Goal: Find specific page/section: Find specific page/section

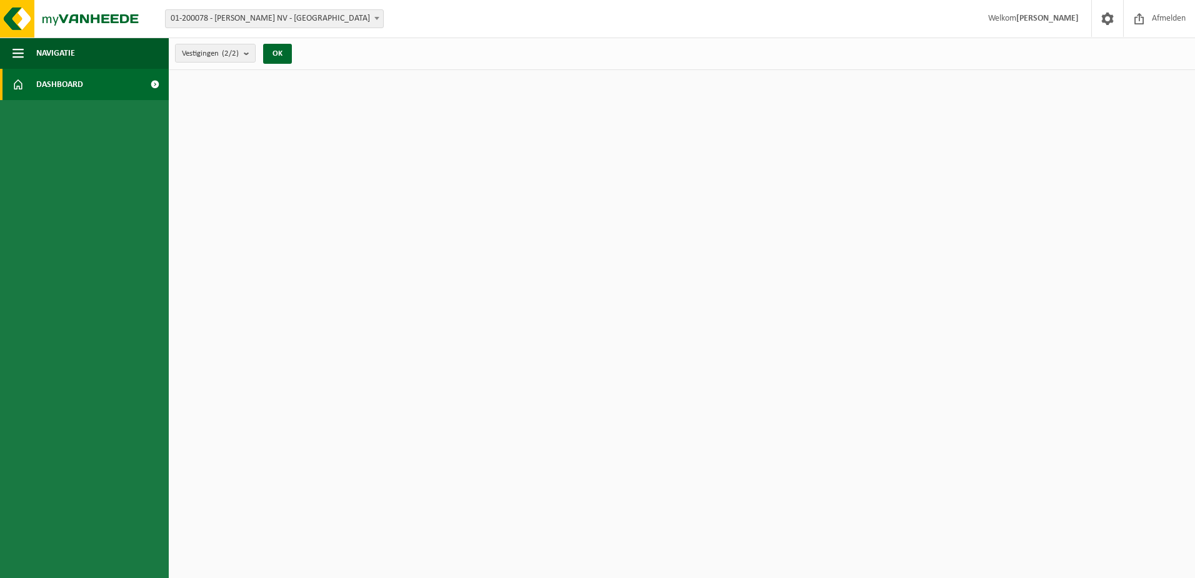
click at [46, 78] on span "Dashboard" at bounding box center [59, 84] width 47 height 31
click at [246, 53] on b "submit" at bounding box center [249, 53] width 11 height 18
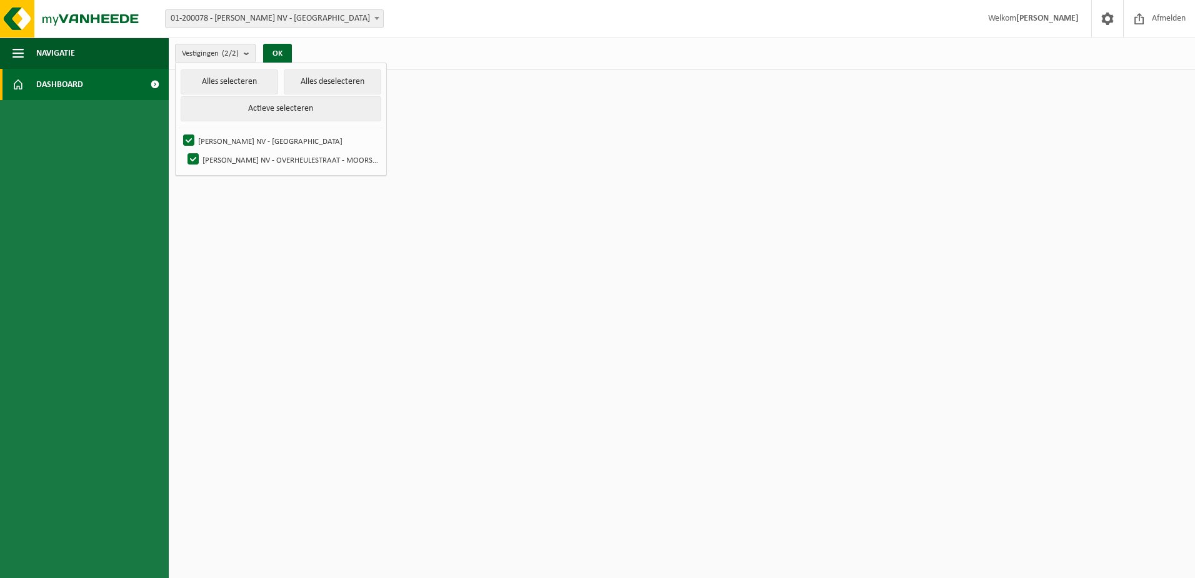
click at [46, 84] on span "Dashboard" at bounding box center [59, 84] width 47 height 31
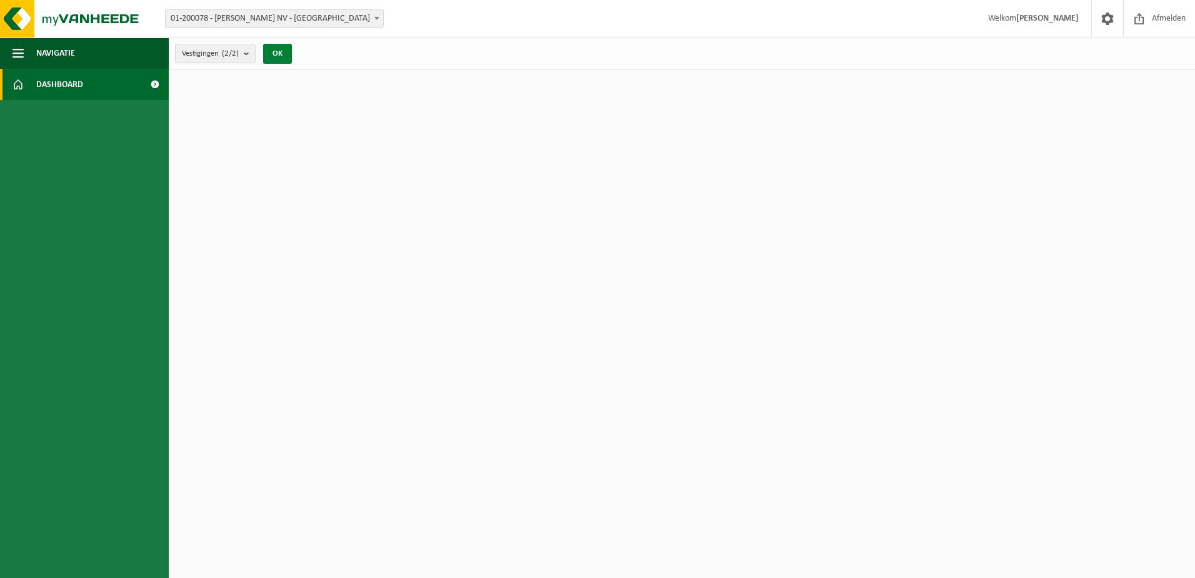
click at [284, 53] on button "OK" at bounding box center [277, 54] width 29 height 20
click at [376, 19] on b at bounding box center [376, 18] width 5 height 3
click at [22, 48] on span "button" at bounding box center [18, 53] width 11 height 31
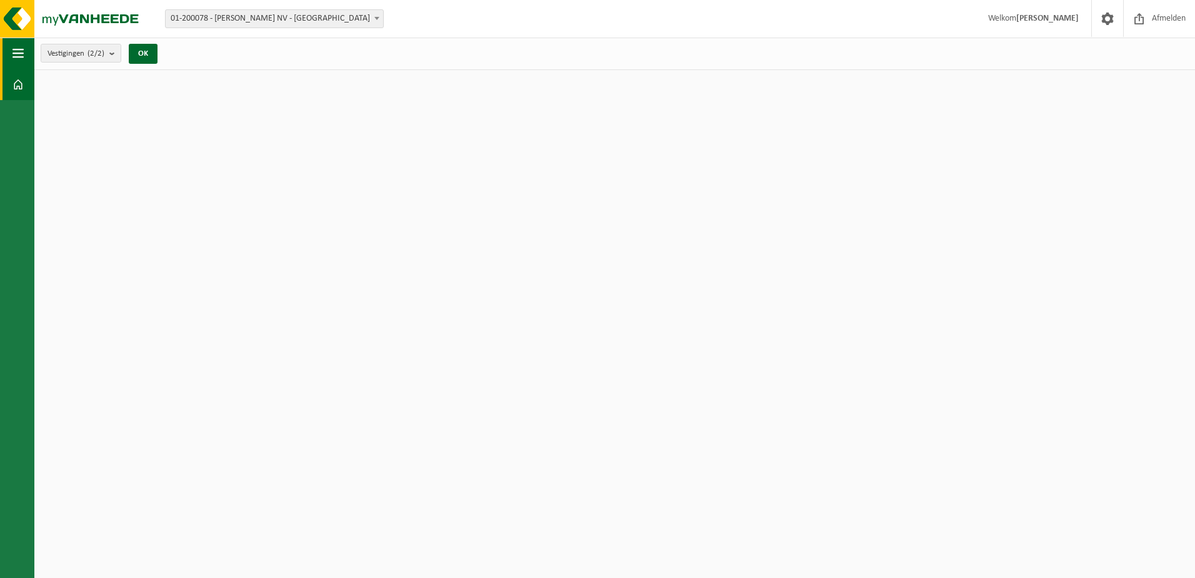
click at [23, 49] on span "button" at bounding box center [18, 53] width 11 height 31
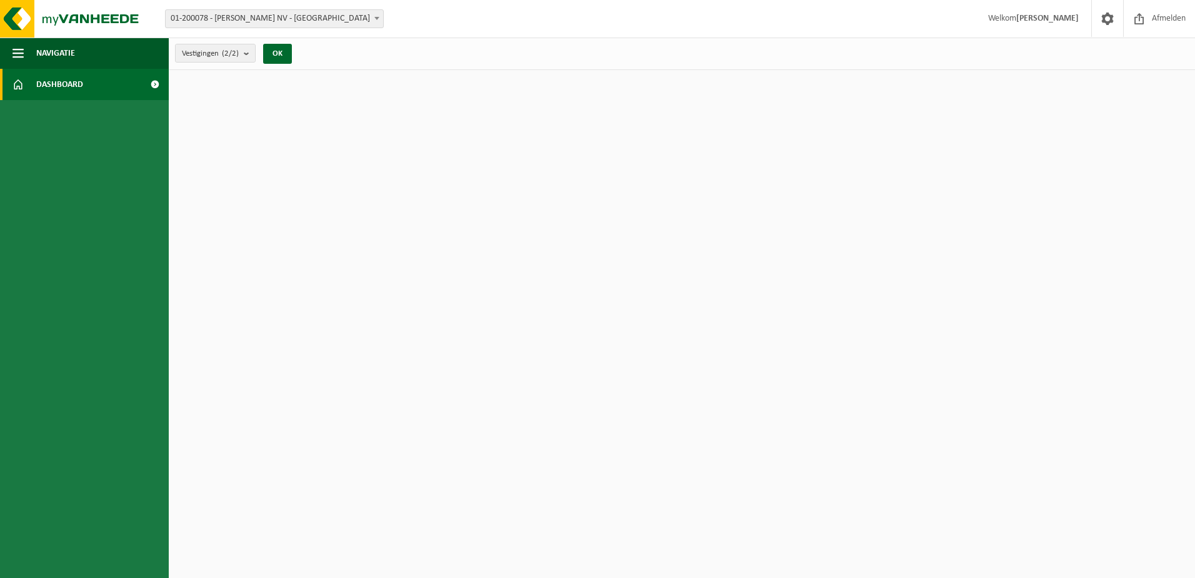
click at [34, 84] on link "Dashboard" at bounding box center [84, 84] width 169 height 31
